Goal: Task Accomplishment & Management: Complete application form

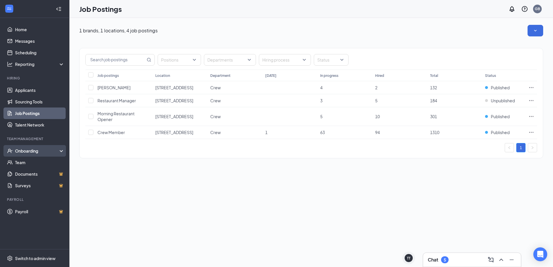
click at [24, 151] on div "Onboarding" at bounding box center [37, 151] width 45 height 6
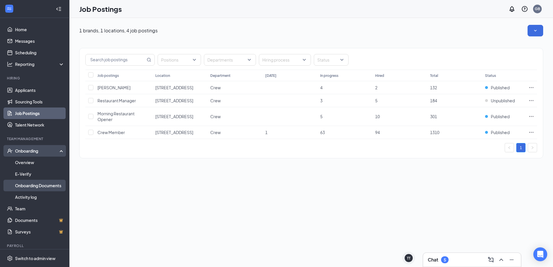
click at [26, 187] on link "Onboarding Documents" at bounding box center [39, 186] width 49 height 12
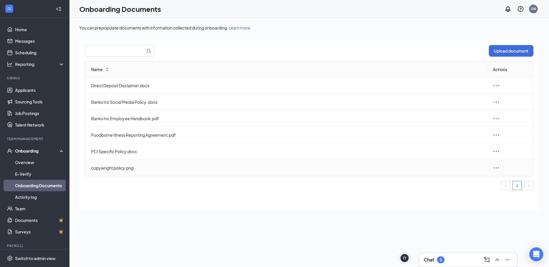
click at [500, 169] on div at bounding box center [511, 168] width 36 height 7
click at [495, 167] on icon "ellipsis" at bounding box center [496, 168] width 7 height 7
click at [449, 183] on div "View and download" at bounding box center [465, 181] width 62 height 7
click at [23, 210] on link "Team" at bounding box center [39, 209] width 49 height 12
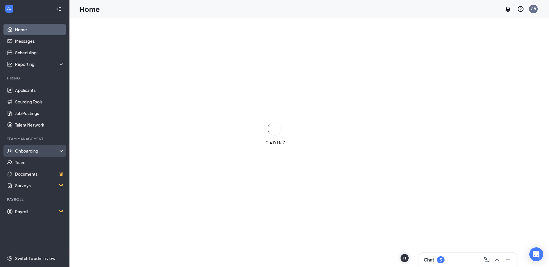
click at [24, 152] on div "Onboarding" at bounding box center [37, 151] width 45 height 6
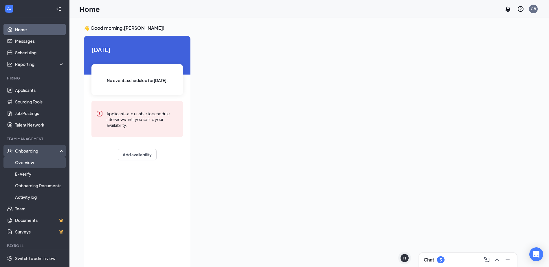
click at [27, 163] on link "Overview" at bounding box center [39, 163] width 49 height 12
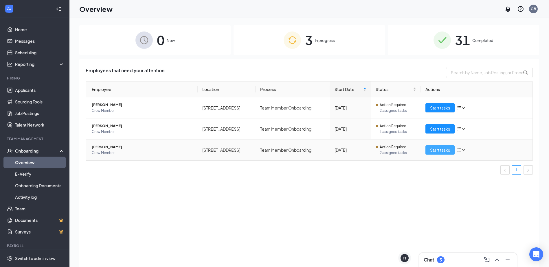
click at [439, 152] on span "Start tasks" at bounding box center [440, 150] width 20 height 6
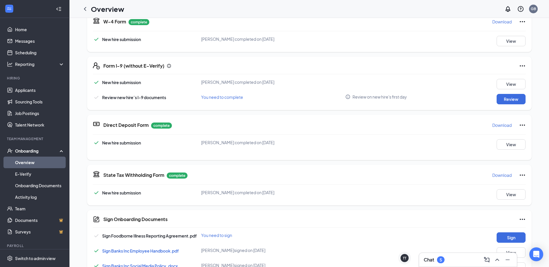
scroll to position [145, 0]
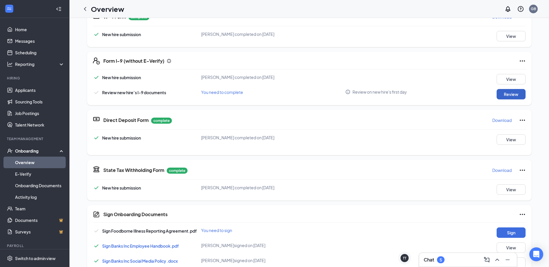
click at [516, 94] on button "Review" at bounding box center [510, 94] width 29 height 10
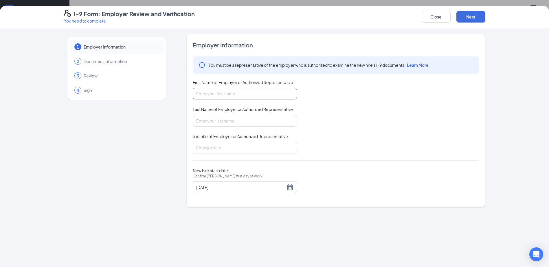
click at [222, 92] on input "First Name of Employer or Authorized Representative" at bounding box center [245, 94] width 104 height 12
type input "[PERSON_NAME]"
click at [232, 121] on input "Last Name of Employer or Authorized Representative" at bounding box center [245, 121] width 104 height 12
type input "[PERSON_NAME]"
click at [221, 150] on input "Job Title of Employer or Authorized Representative" at bounding box center [245, 148] width 104 height 12
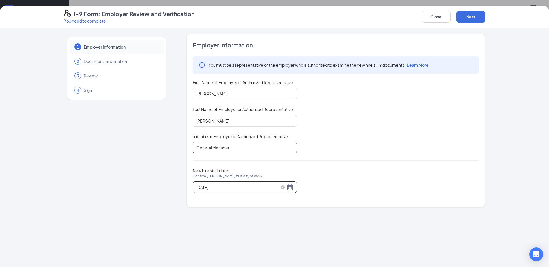
type input "General Manager"
click at [288, 186] on div "[DATE]" at bounding box center [244, 187] width 97 height 7
type input "[DATE]"
click at [264, 256] on div "30" at bounding box center [263, 256] width 7 height 7
click at [468, 17] on button "Next" at bounding box center [470, 17] width 29 height 12
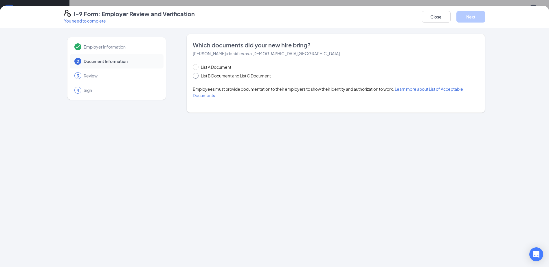
click at [196, 75] on input "List B Document and List C Document" at bounding box center [195, 75] width 4 height 4
radio input "true"
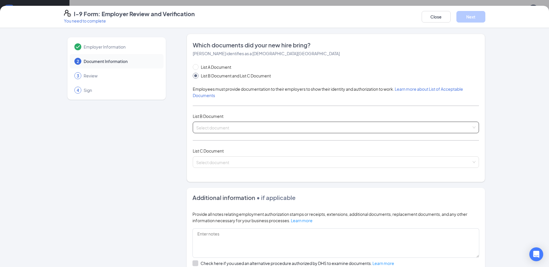
click at [472, 127] on div "Select document" at bounding box center [336, 128] width 286 height 12
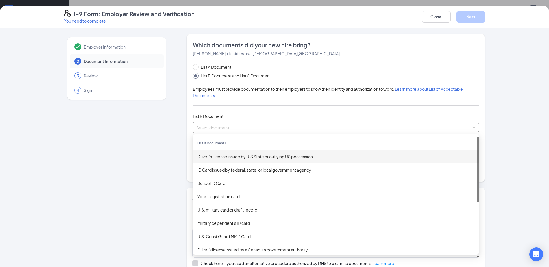
click at [291, 160] on div "Driver’s License issued by U.S State or outlying US possession" at bounding box center [335, 157] width 277 height 6
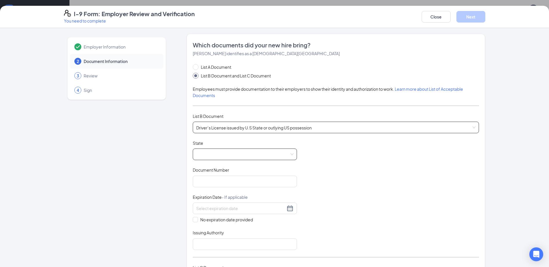
click at [290, 156] on span at bounding box center [244, 154] width 97 height 11
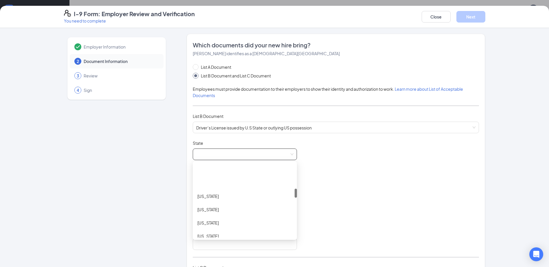
scroll to position [202, 0]
click at [197, 194] on div "[US_STATE]" at bounding box center [244, 194] width 95 height 6
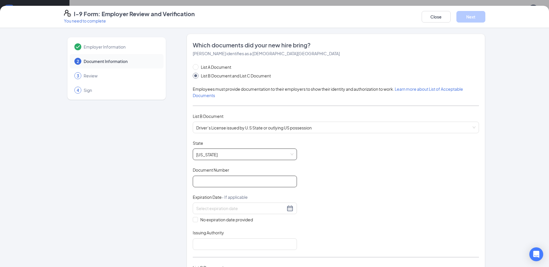
click at [275, 186] on input "Document Number" at bounding box center [245, 182] width 104 height 12
type input "932AL9619"
click at [273, 211] on input at bounding box center [240, 208] width 89 height 6
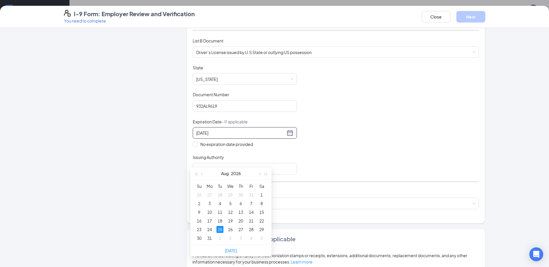
scroll to position [49, 0]
click at [220, 228] on div "25" at bounding box center [219, 227] width 7 height 7
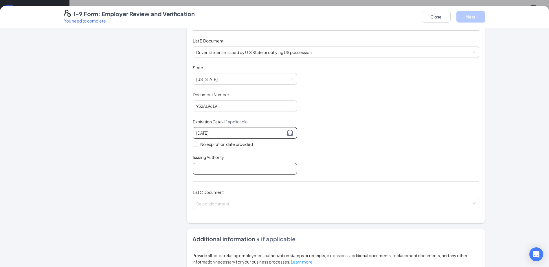
type input "[DATE]"
click at [211, 171] on input "Issuing Authority" at bounding box center [245, 169] width 104 height 12
type input "[US_STATE]"
click at [223, 205] on input "search" at bounding box center [333, 202] width 275 height 9
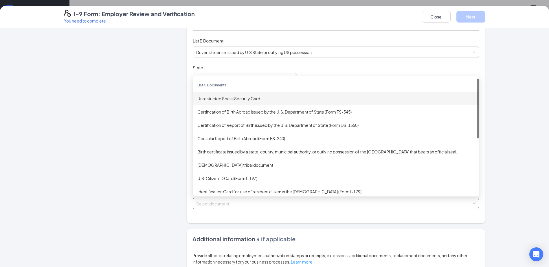
click at [217, 98] on div "Unrestricted Social Security Card" at bounding box center [335, 98] width 277 height 6
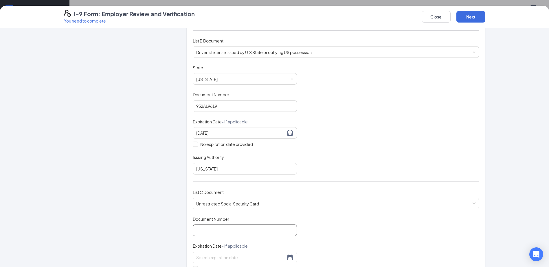
drag, startPoint x: 221, startPoint y: 231, endPoint x: 196, endPoint y: 219, distance: 27.2
click at [221, 231] on input "Document Number" at bounding box center [245, 231] width 104 height 12
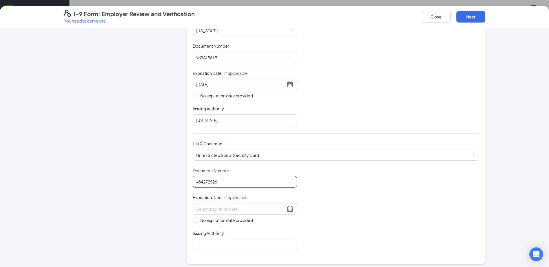
scroll to position [133, 0]
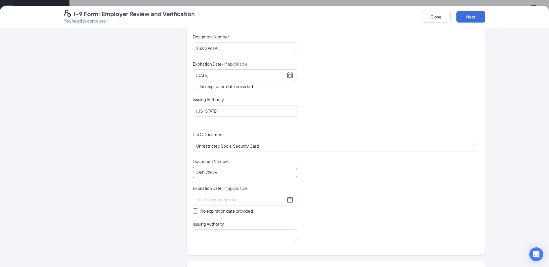
type input "484272526"
click at [194, 210] on input "No expiration date provided" at bounding box center [195, 211] width 4 height 4
checkbox input "true"
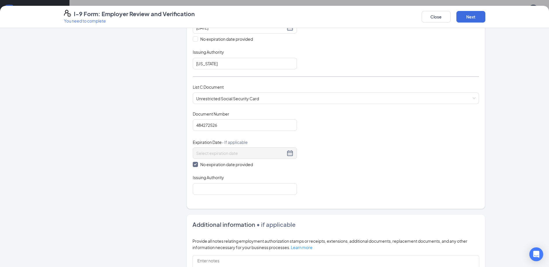
scroll to position [191, 0]
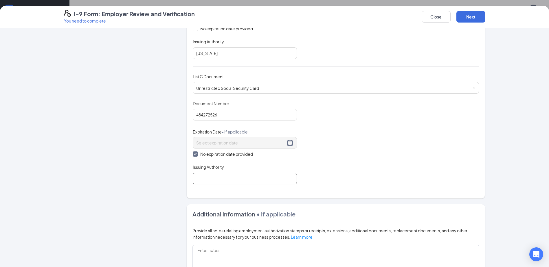
click at [246, 180] on input "Issuing Authority" at bounding box center [245, 179] width 104 height 12
type input "social security administration"
click at [468, 16] on button "Next" at bounding box center [470, 17] width 29 height 12
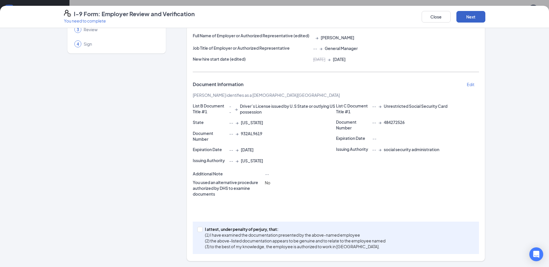
scroll to position [46, 0]
click at [197, 229] on input "I attest, under penalty of [PERSON_NAME], that: (1) I have examined the documen…" at bounding box center [199, 229] width 4 height 4
checkbox input "true"
click at [472, 15] on button "Next" at bounding box center [470, 17] width 29 height 12
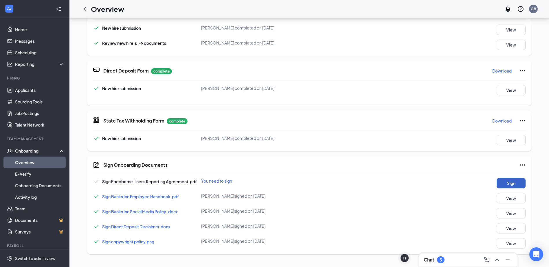
click at [508, 184] on button "Sign" at bounding box center [510, 183] width 29 height 10
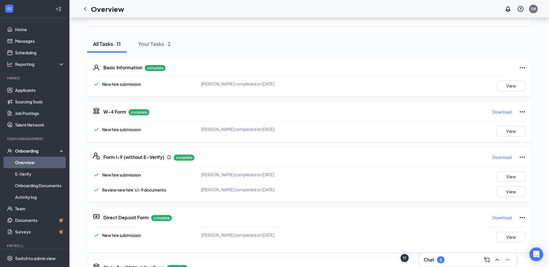
click at [521, 158] on icon "Ellipses" at bounding box center [522, 157] width 7 height 7
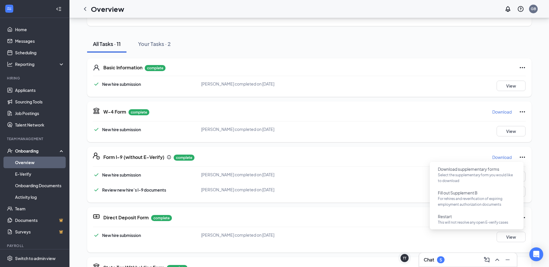
click at [421, 150] on div "Form I-9 (without E-Verify) complete Download New hire submission [PERSON_NAME]…" at bounding box center [309, 175] width 444 height 56
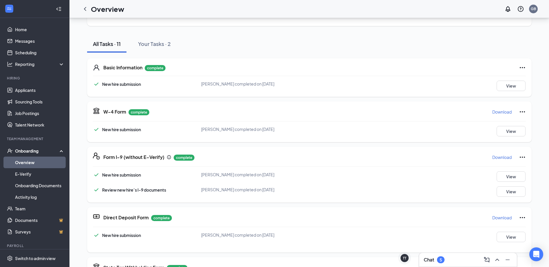
click at [29, 164] on link "Overview" at bounding box center [39, 163] width 49 height 12
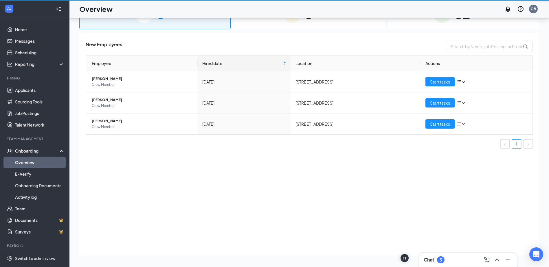
scroll to position [26, 0]
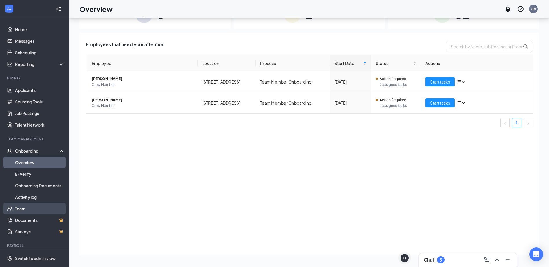
click at [20, 208] on link "Team" at bounding box center [39, 209] width 49 height 12
